Goal: Task Accomplishment & Management: Manage account settings

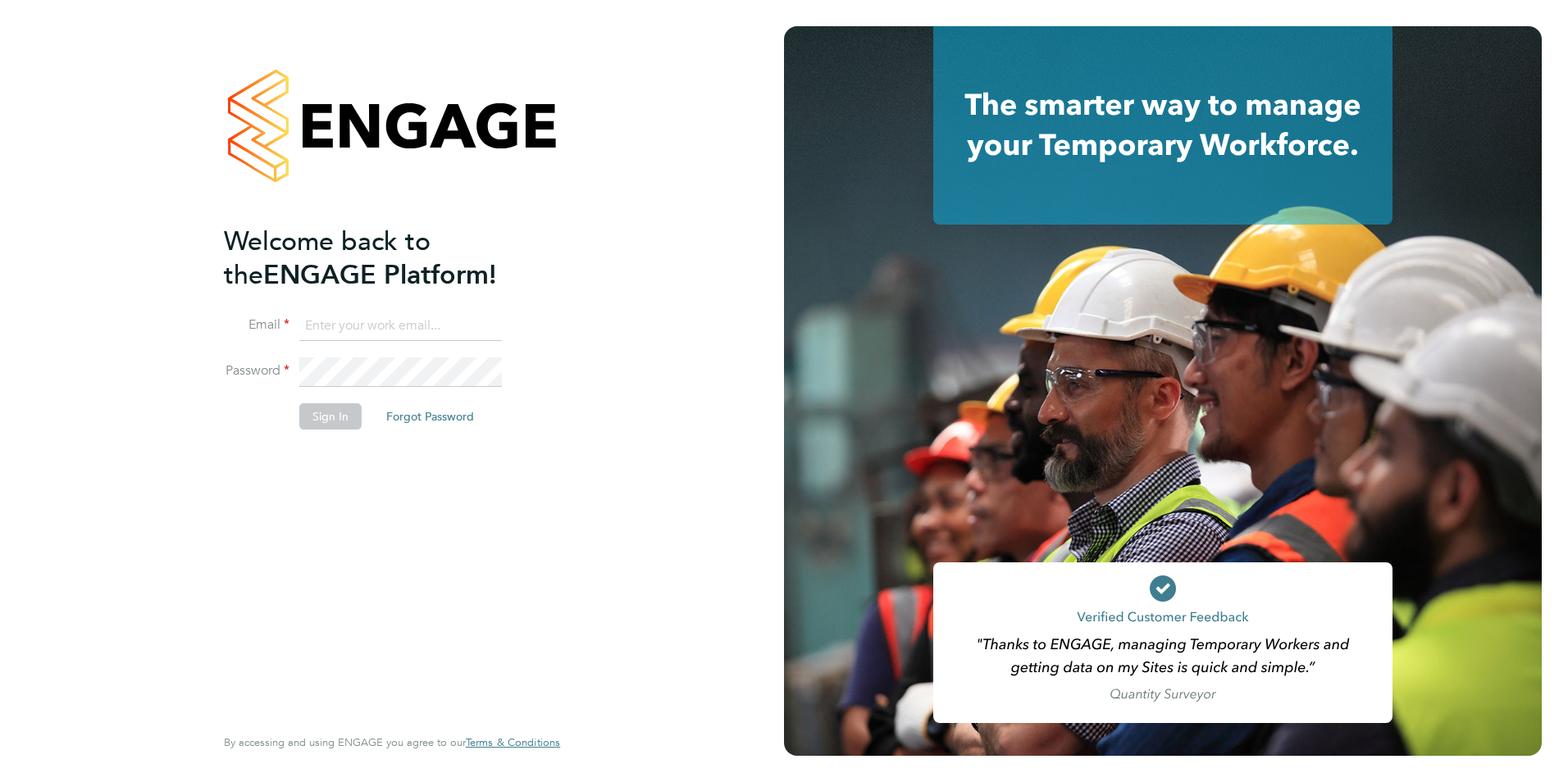
type input "jessem@dannysullivan.co.uk"
click at [188, 482] on div "Welcome back to the ENGAGE Platform! Email jessem@dannysullivan.co.uk Password …" at bounding box center [391, 391] width 784 height 782
click at [310, 421] on button "Sign In" at bounding box center [330, 417] width 62 height 26
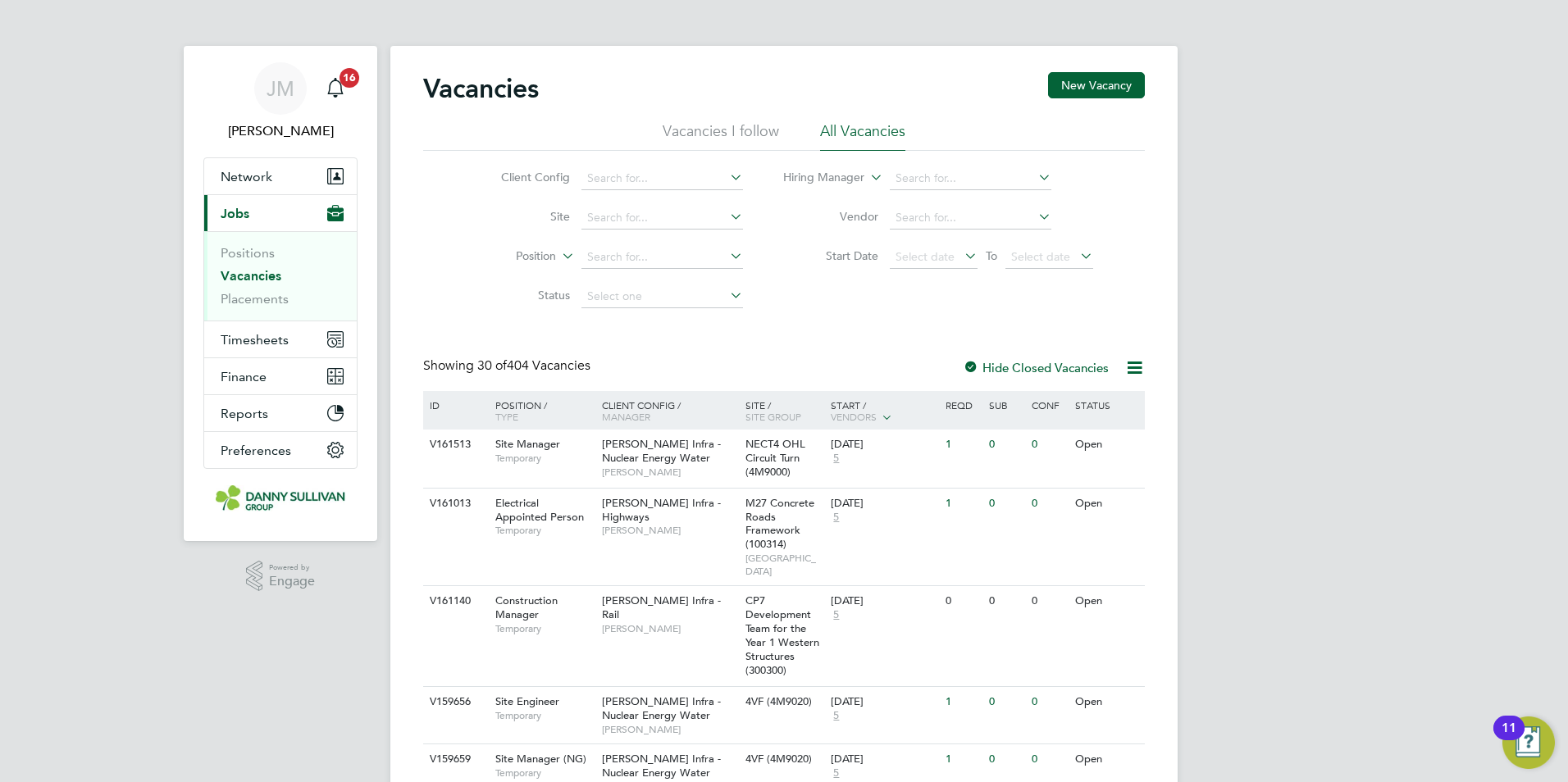
click at [240, 275] on link "Vacancies" at bounding box center [251, 276] width 61 height 16
click at [242, 253] on link "Positions" at bounding box center [248, 253] width 55 height 16
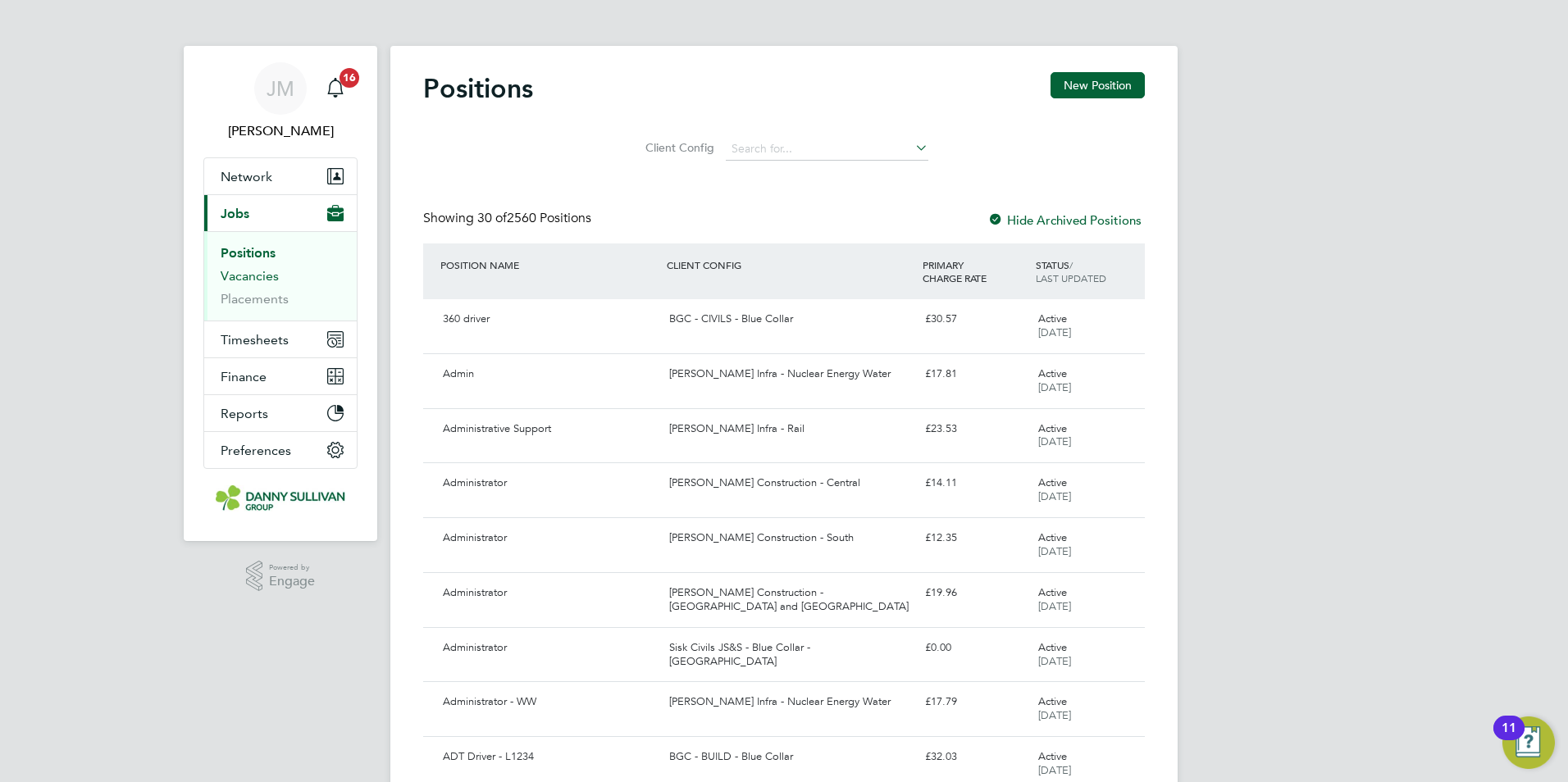
click at [249, 273] on link "Vacancies" at bounding box center [250, 276] width 58 height 16
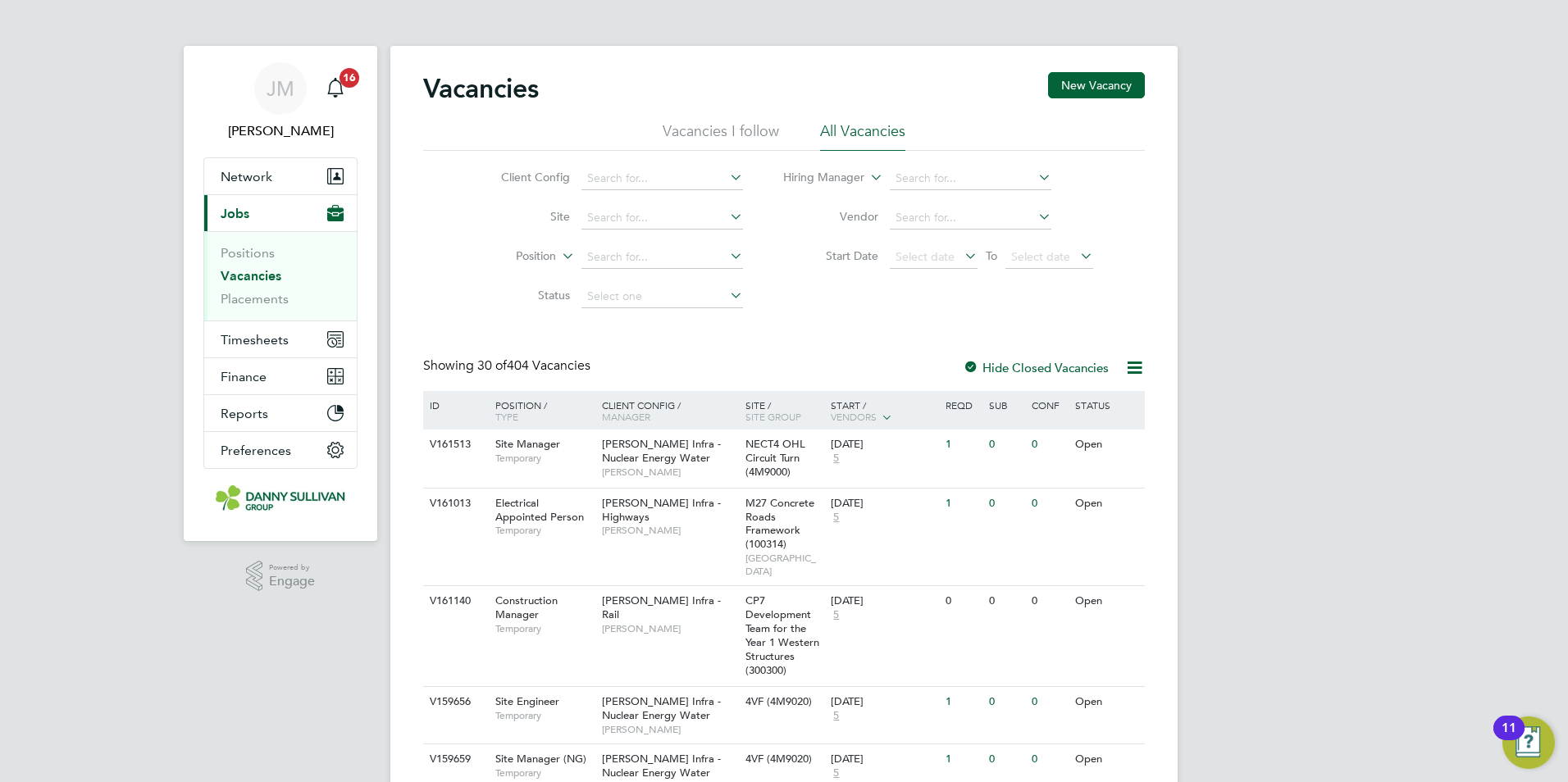
click at [895, 411] on div "Start / Vendors" at bounding box center [884, 412] width 115 height 41
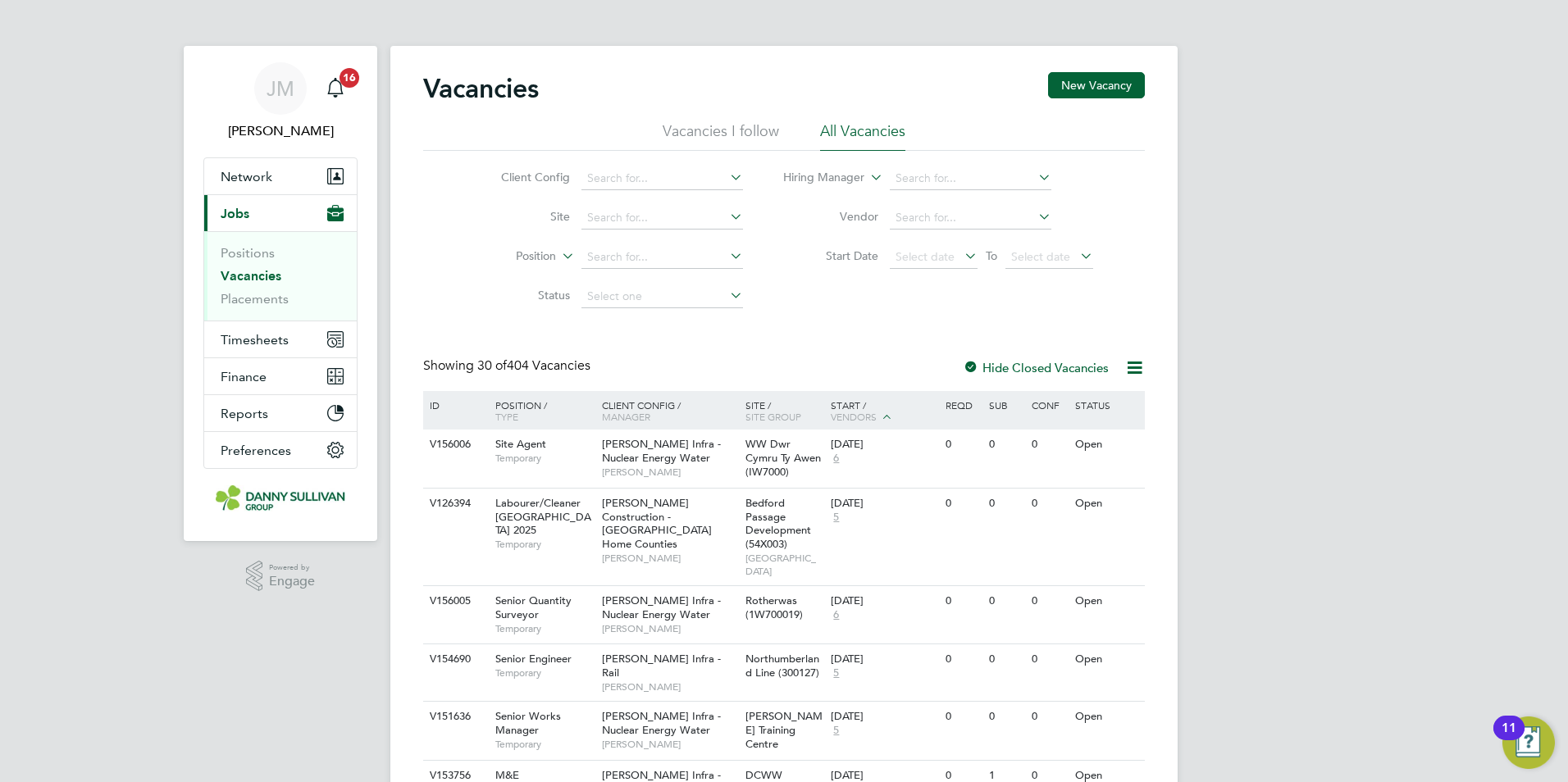
click at [888, 416] on icon at bounding box center [886, 416] width 15 height 15
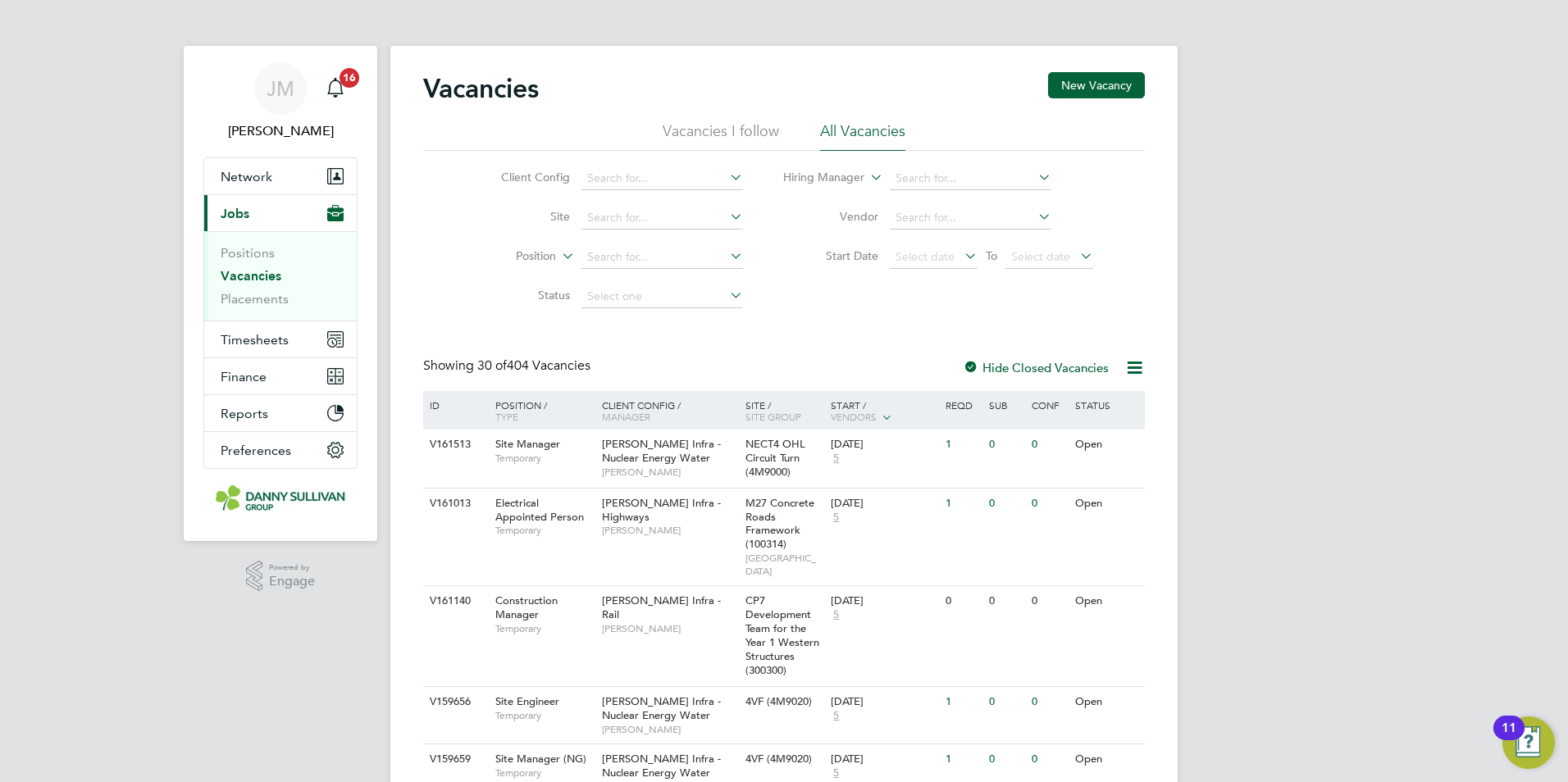
click at [886, 416] on icon at bounding box center [886, 416] width 15 height 15
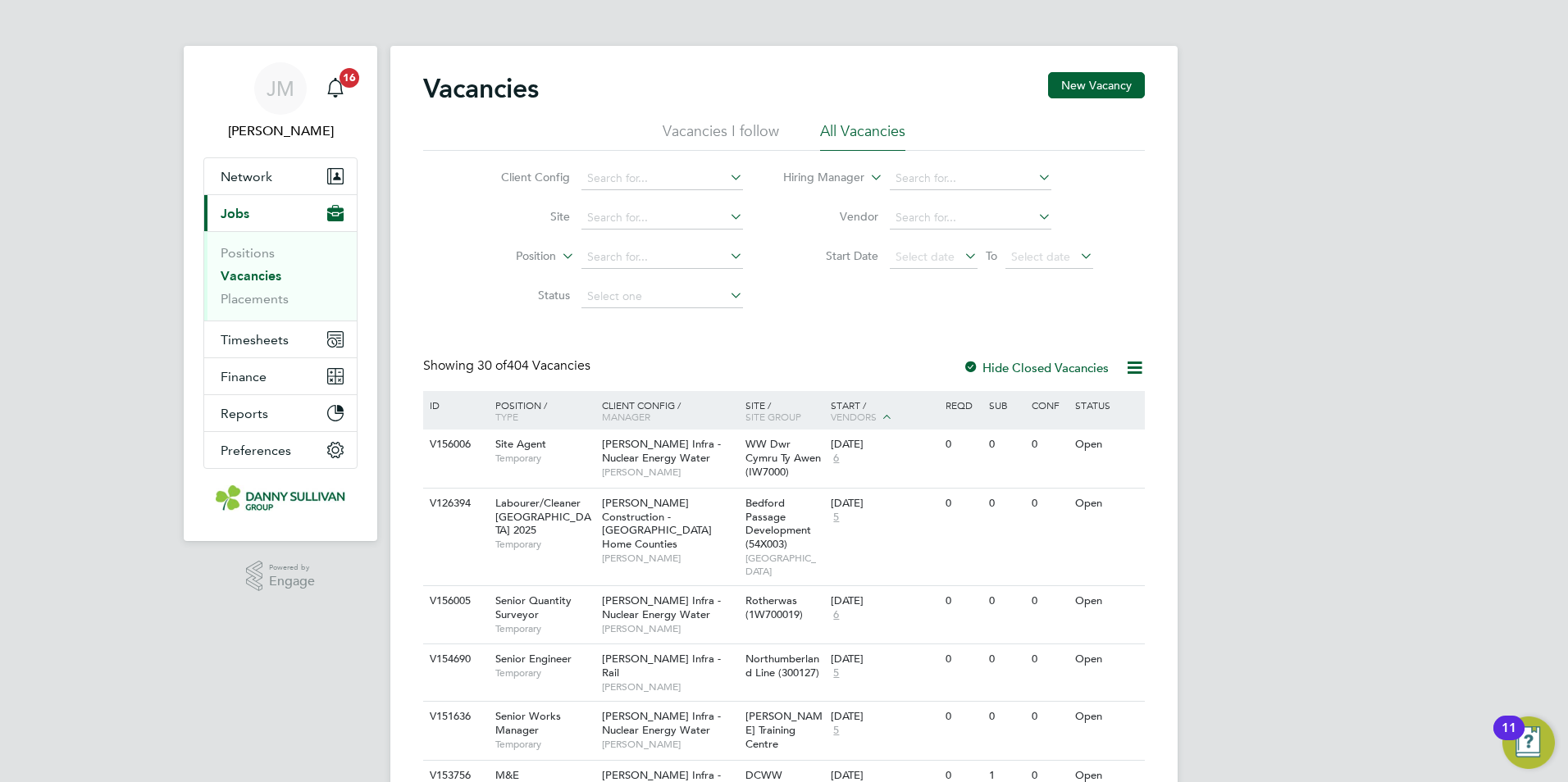
click at [857, 412] on span "Vendors" at bounding box center [854, 416] width 46 height 13
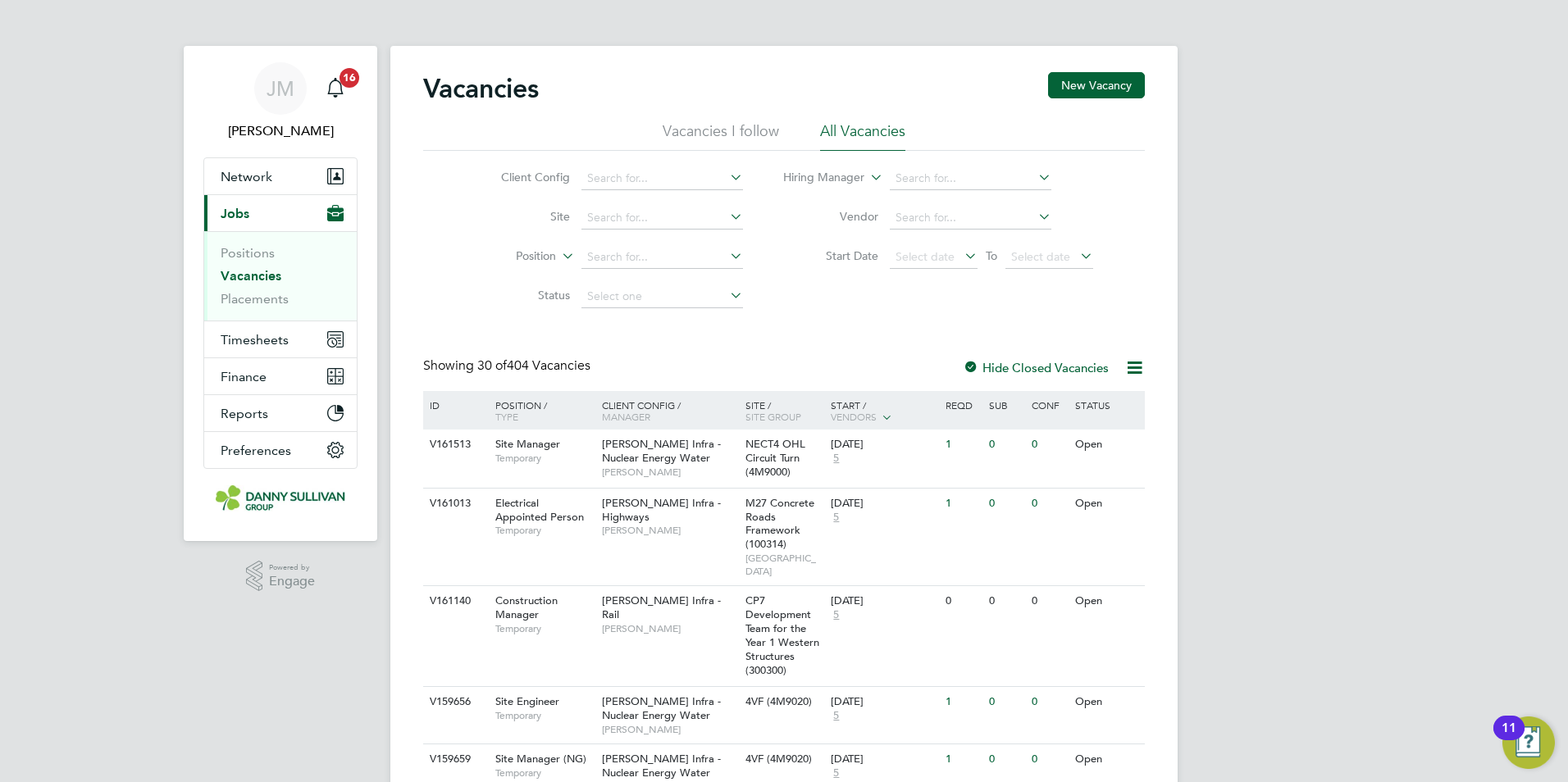
click at [845, 406] on div "Start / Vendors" at bounding box center [884, 412] width 115 height 41
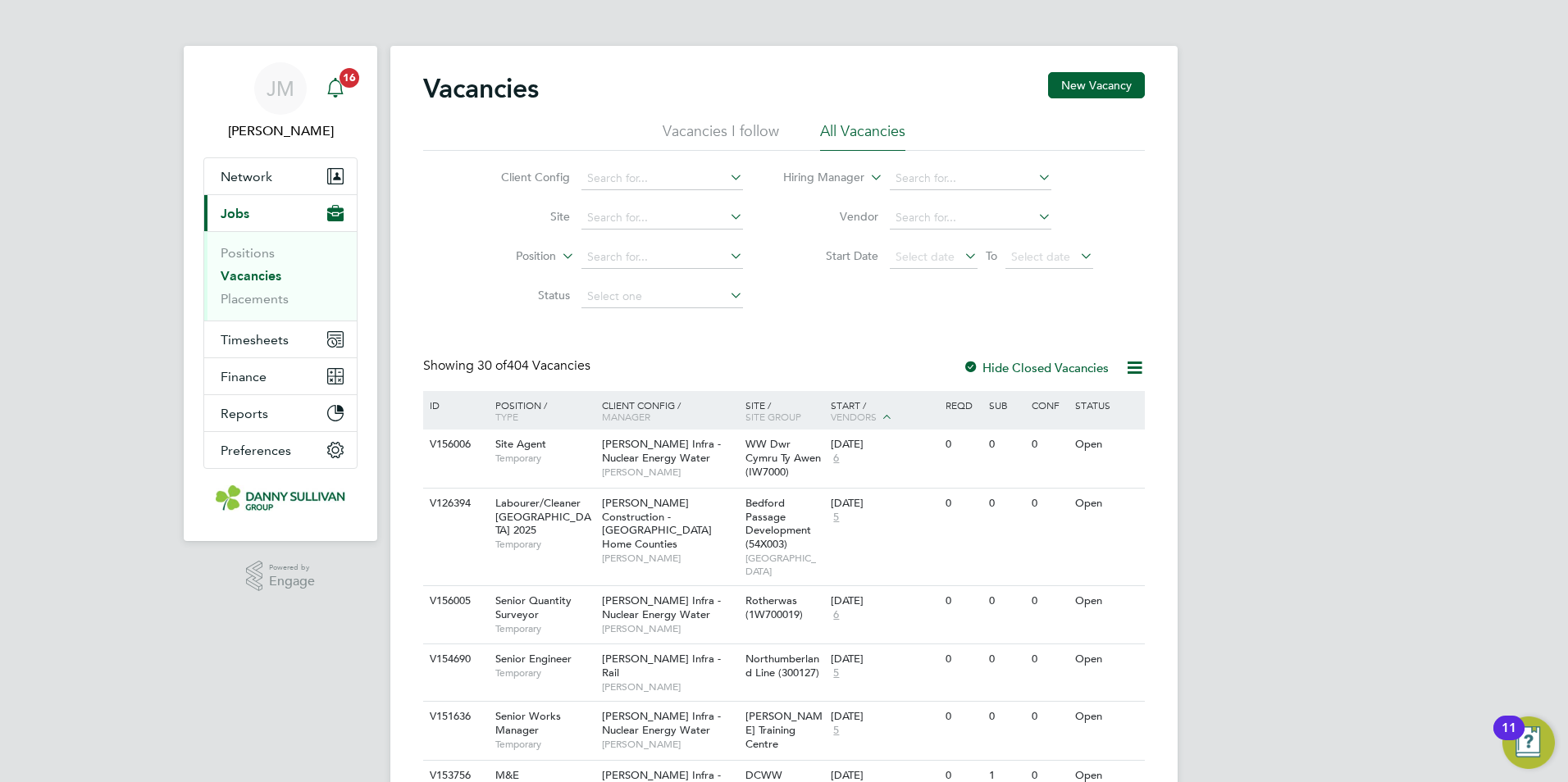
click at [332, 85] on icon "Main navigation" at bounding box center [335, 88] width 19 height 19
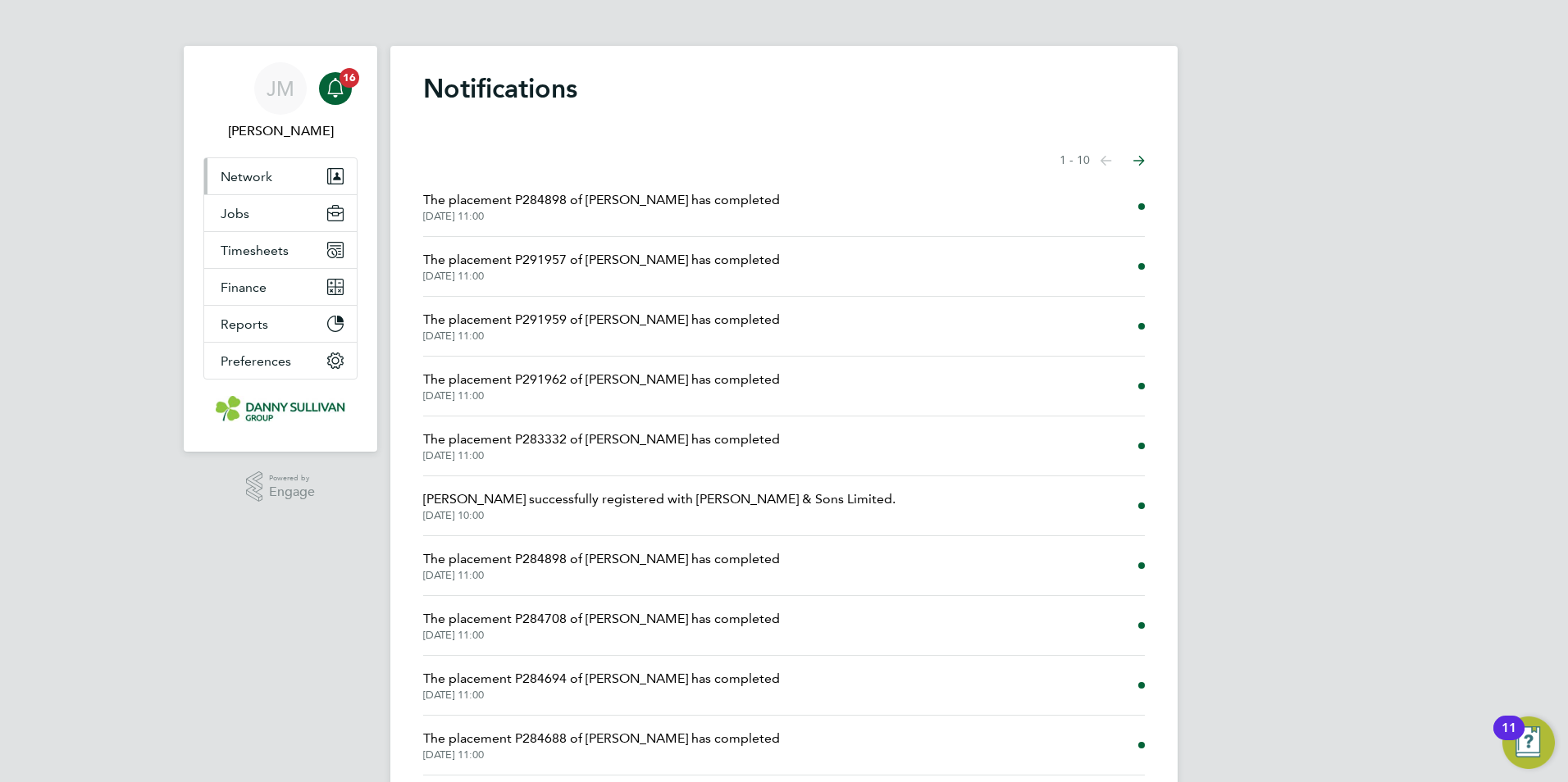
click at [237, 169] on span "Network" at bounding box center [246, 177] width 52 height 16
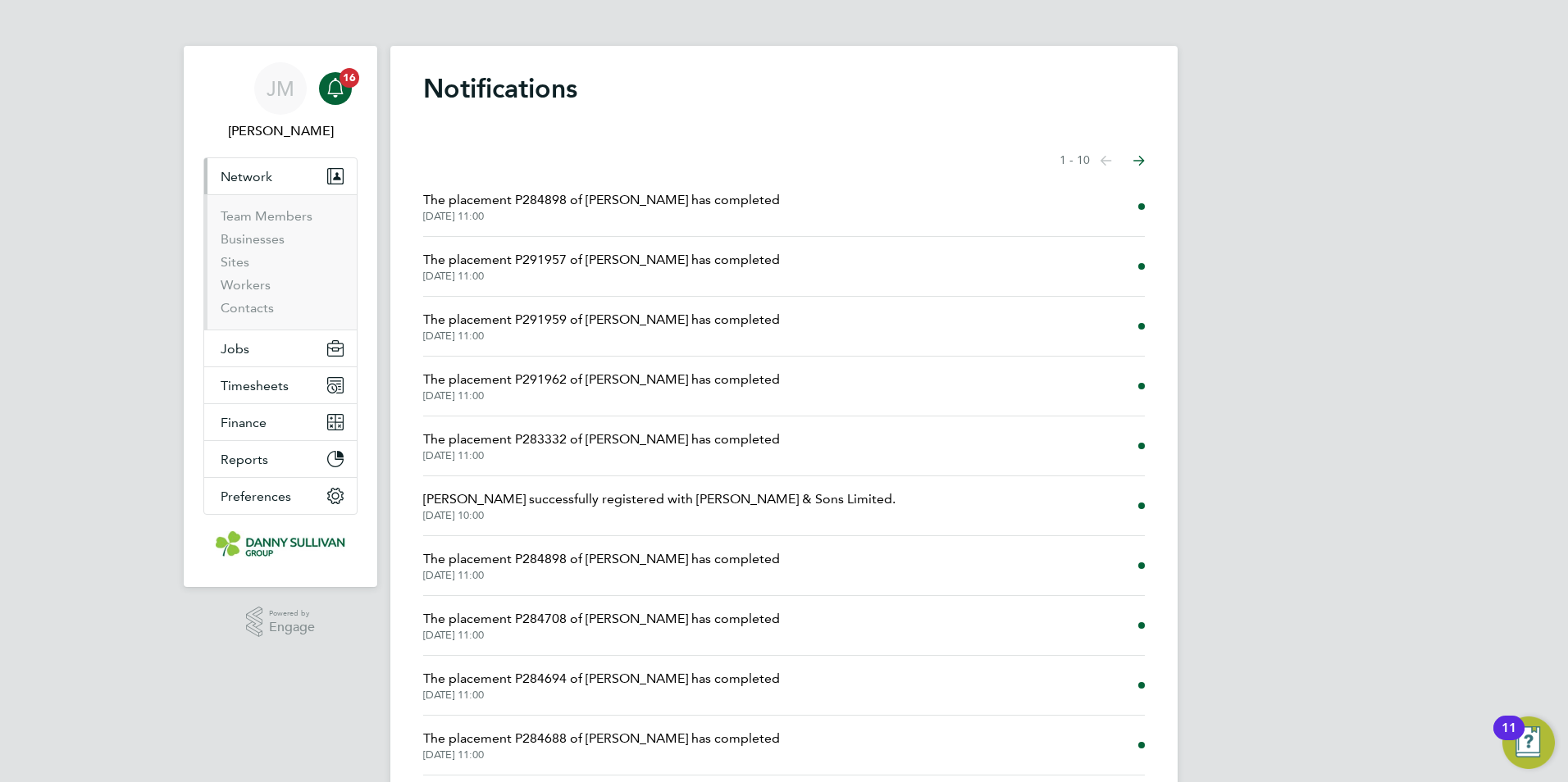
click at [253, 186] on button "Network" at bounding box center [280, 176] width 152 height 36
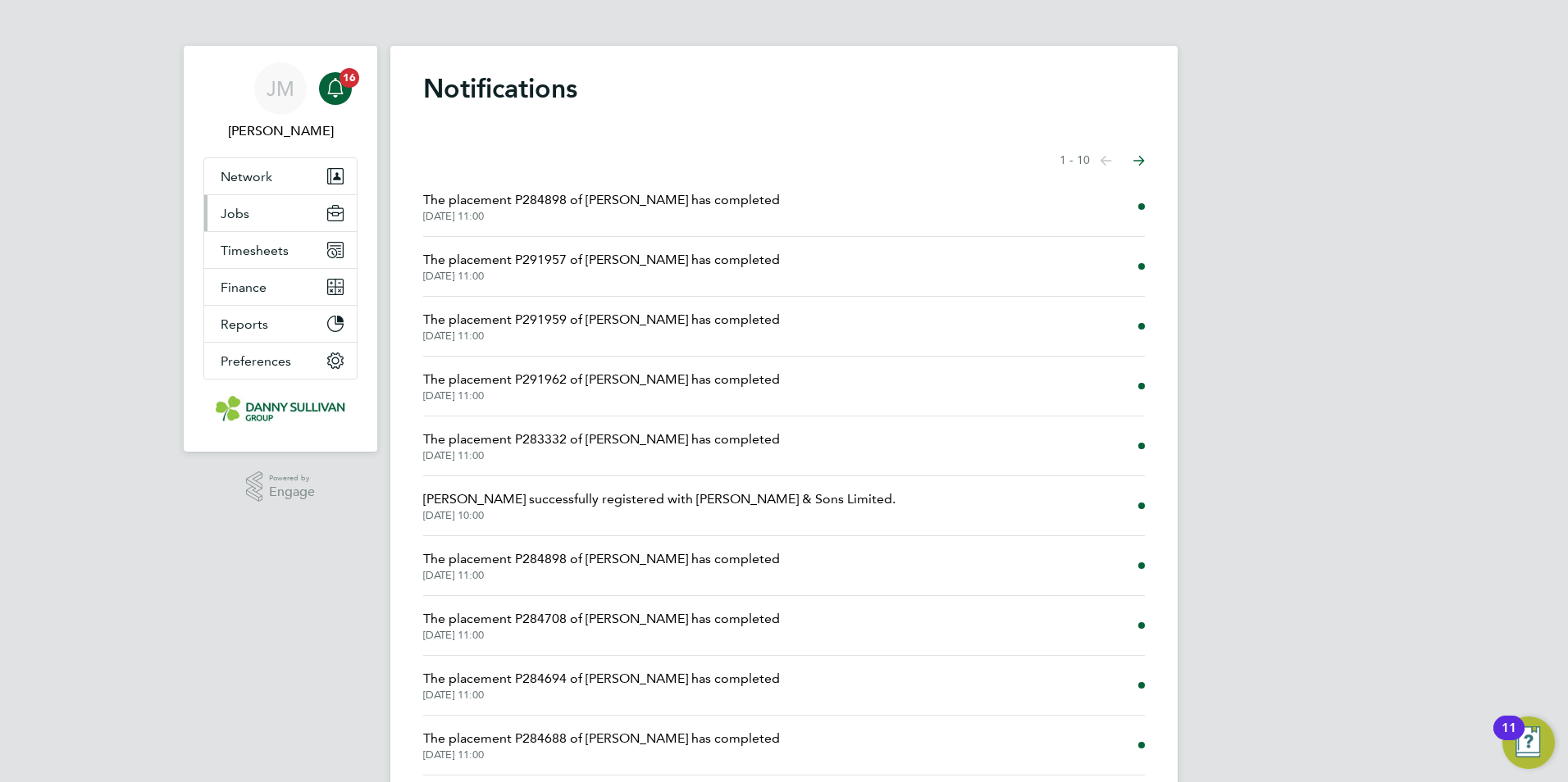
click at [239, 221] on span "Jobs" at bounding box center [235, 214] width 29 height 16
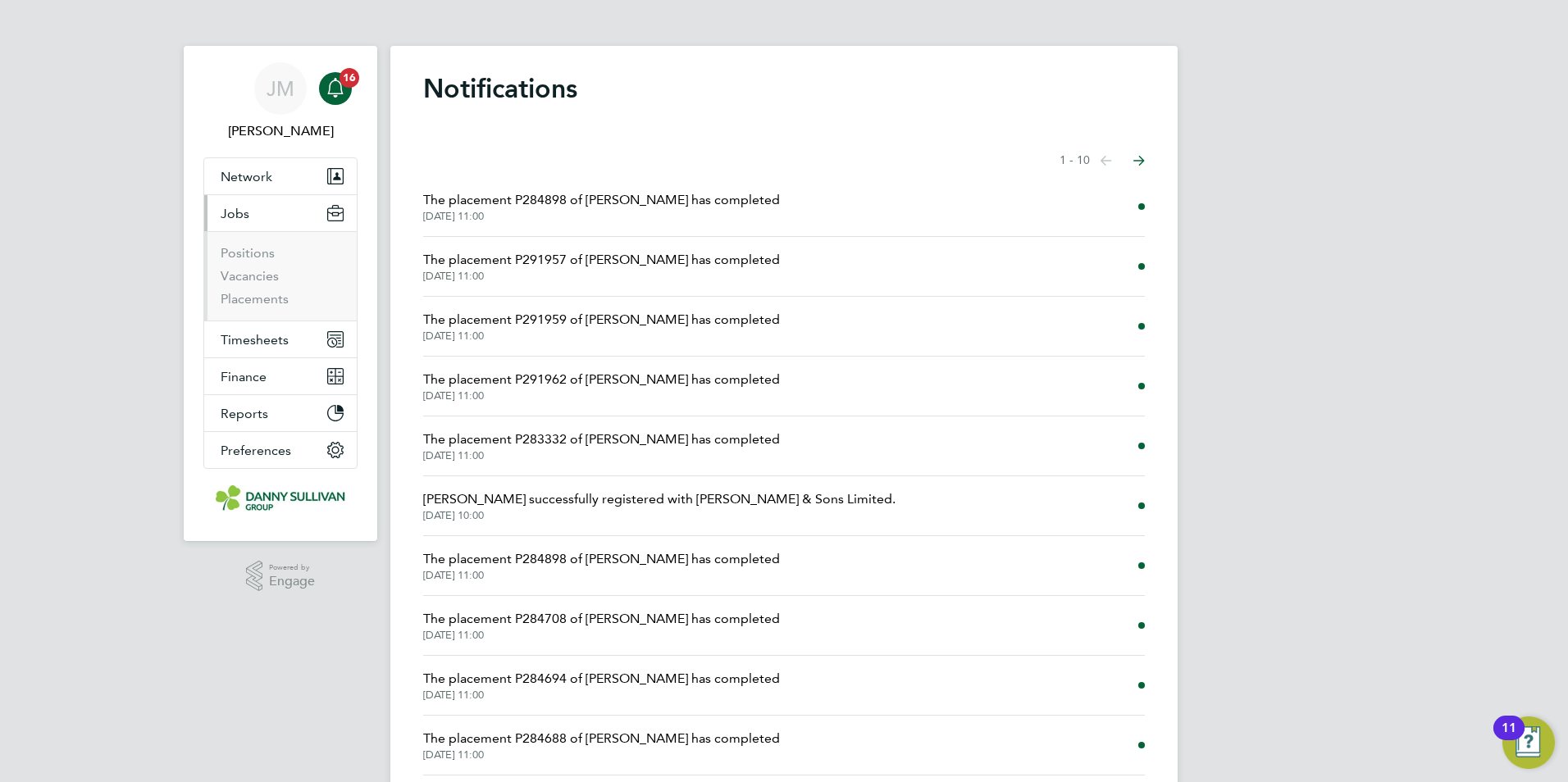
click at [249, 213] on button "Jobs" at bounding box center [280, 213] width 152 height 36
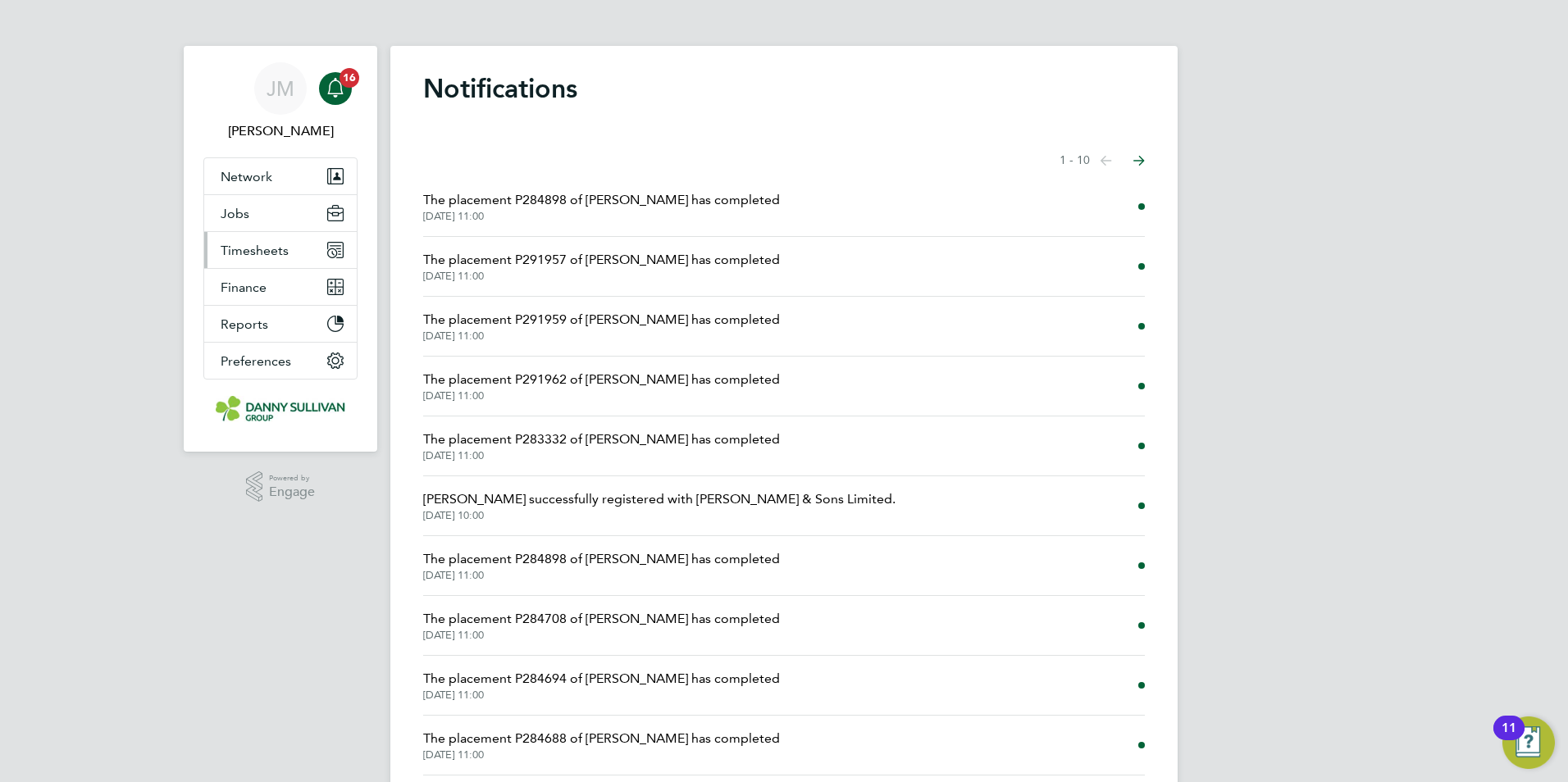
click at [252, 259] on button "Timesheets" at bounding box center [280, 250] width 152 height 36
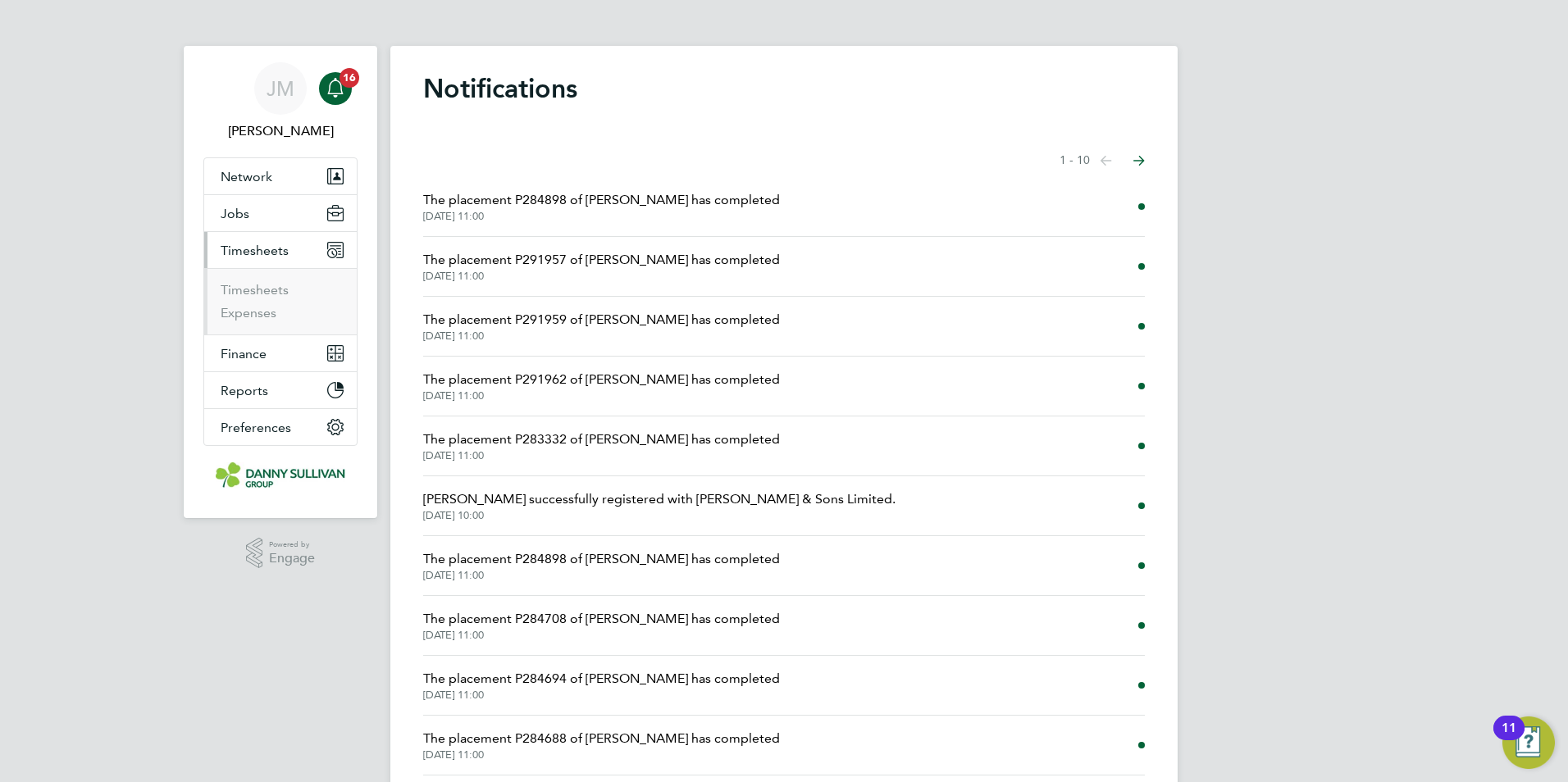
click at [252, 259] on button "Timesheets" at bounding box center [280, 250] width 152 height 36
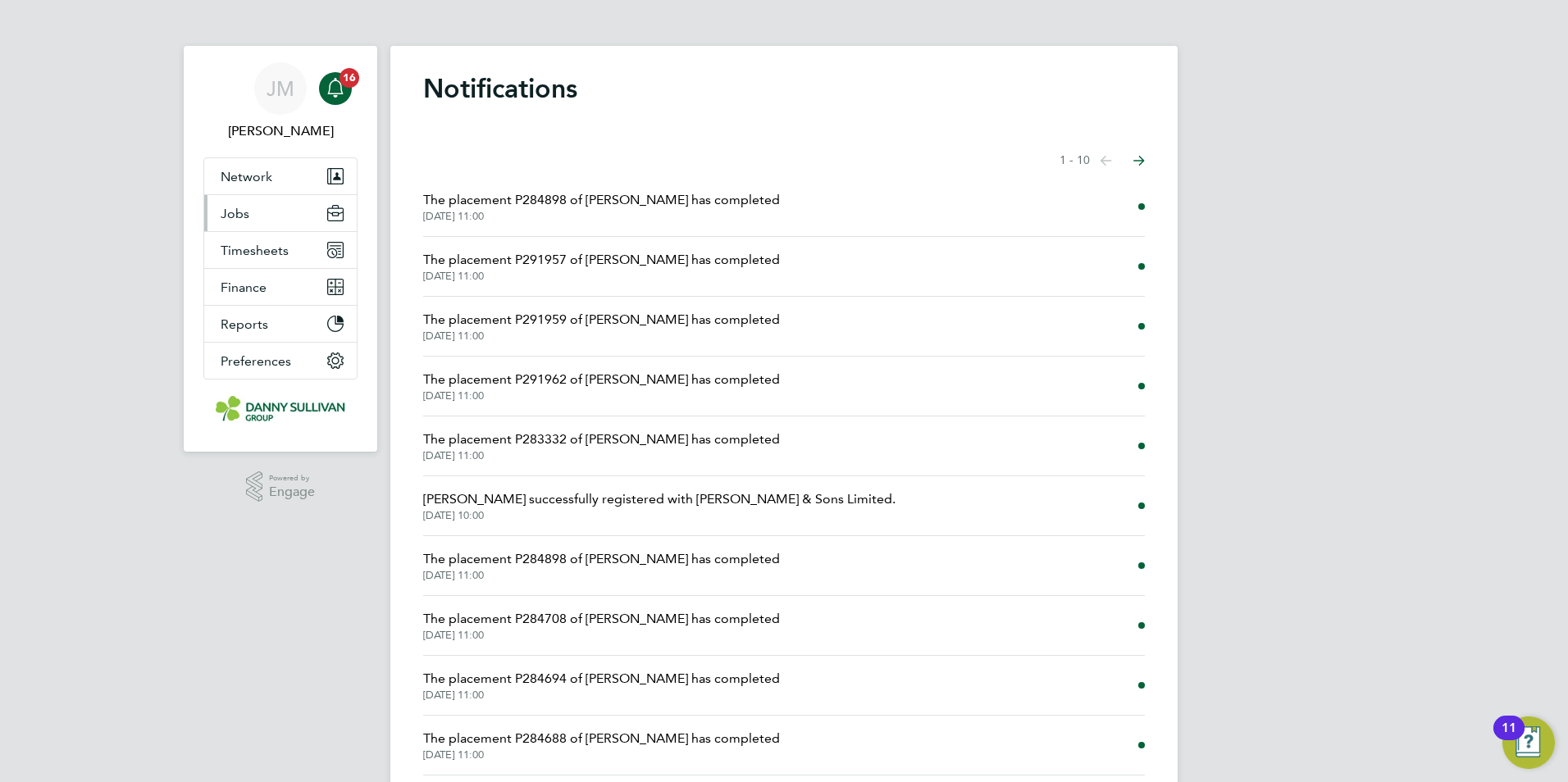
click at [258, 208] on button "Jobs" at bounding box center [280, 213] width 152 height 36
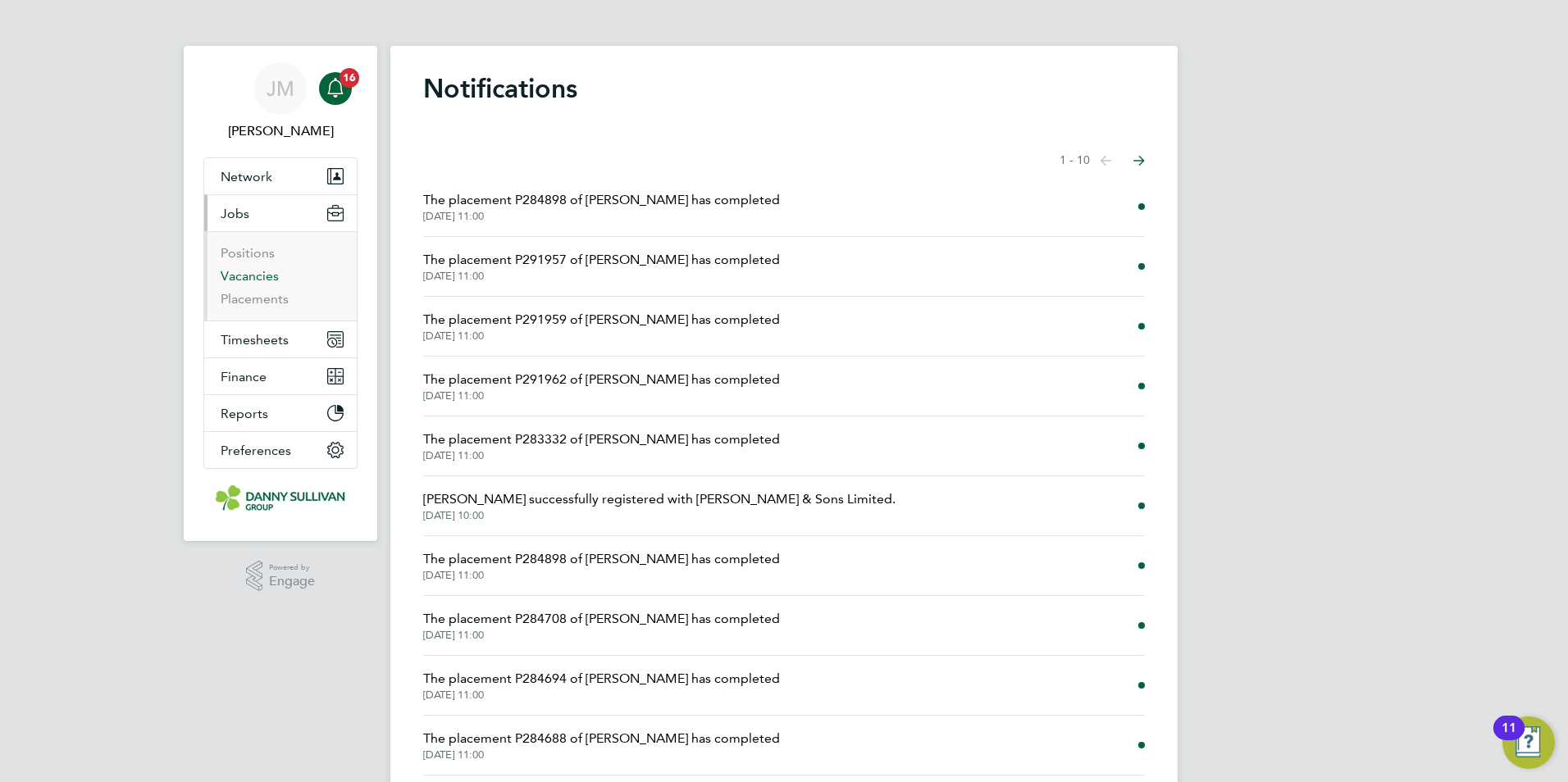
click at [261, 282] on link "Vacancies" at bounding box center [250, 276] width 58 height 16
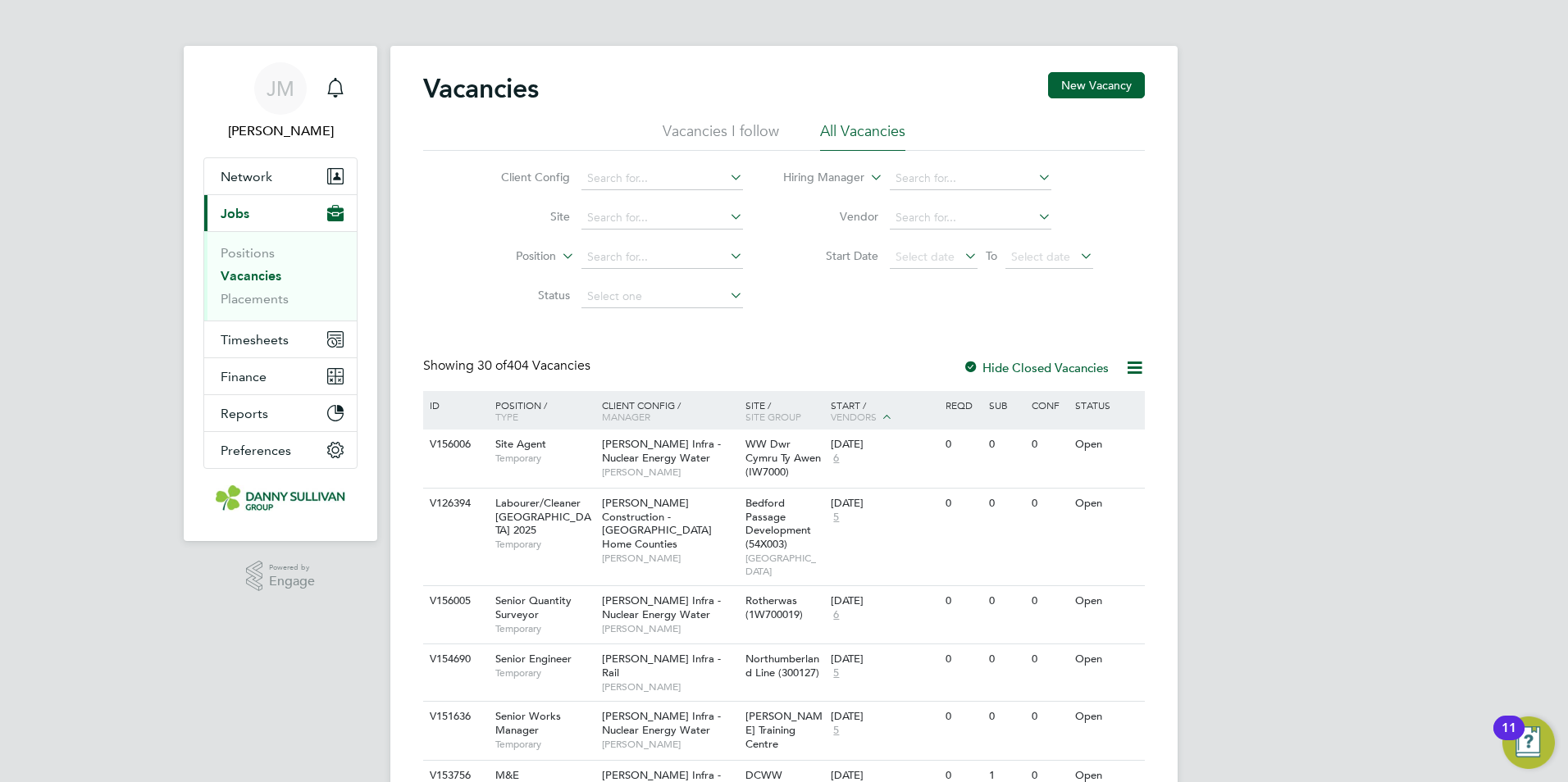
click at [1124, 365] on icon at bounding box center [1134, 368] width 20 height 20
click at [853, 406] on div "Start / Vendors" at bounding box center [884, 412] width 115 height 41
